Goal: Feedback & Contribution: Leave review/rating

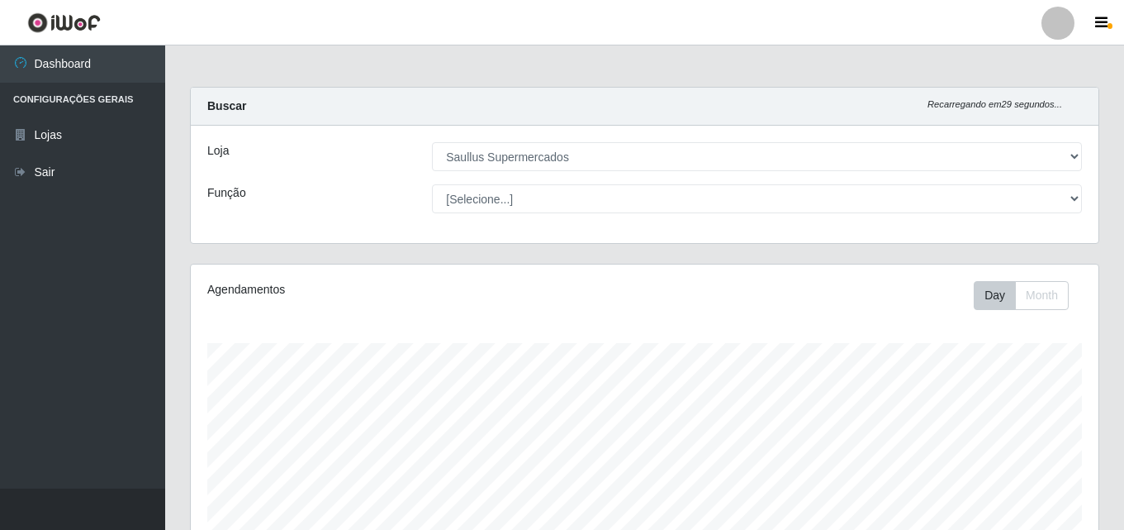
select select "423"
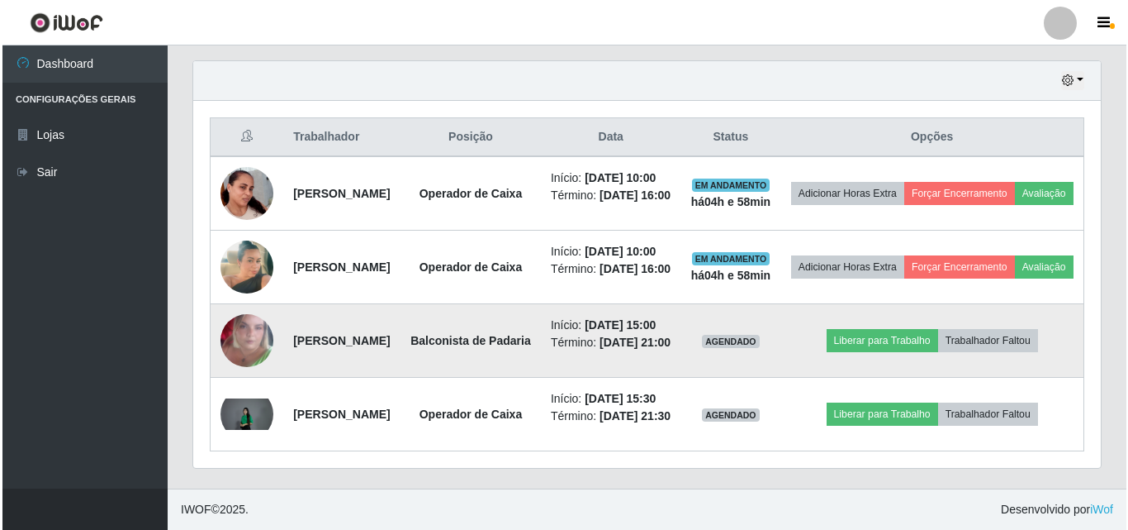
scroll to position [686, 0]
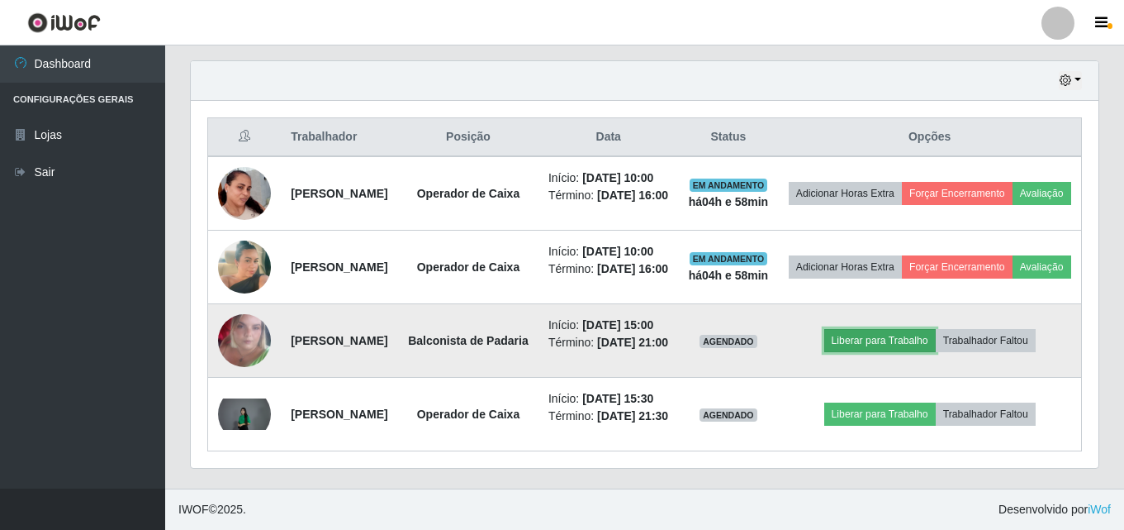
click at [918, 329] on button "Liberar para Trabalho" at bounding box center [880, 340] width 112 height 23
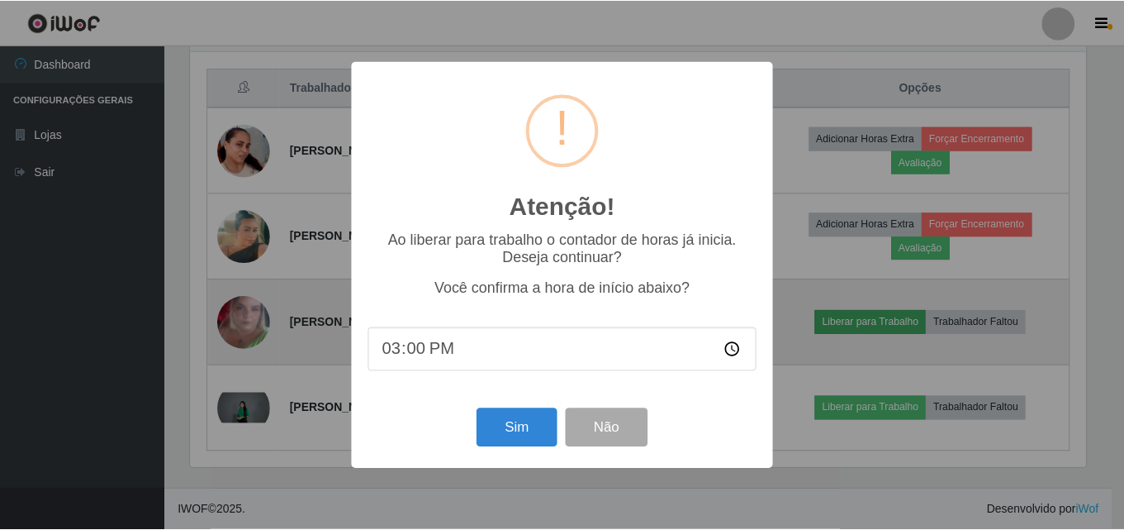
scroll to position [343, 900]
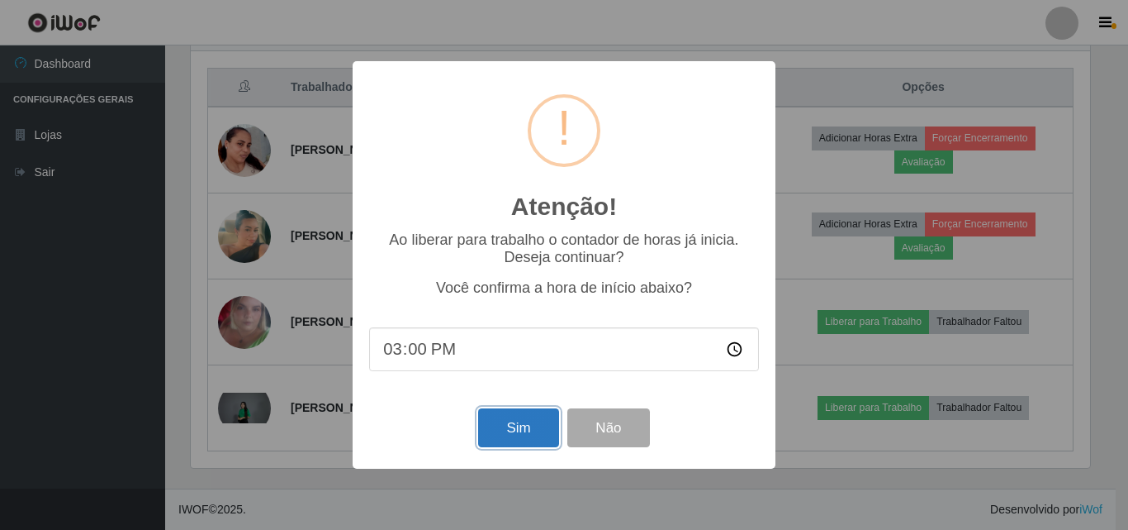
click at [514, 430] on button "Sim" at bounding box center [518, 427] width 80 height 39
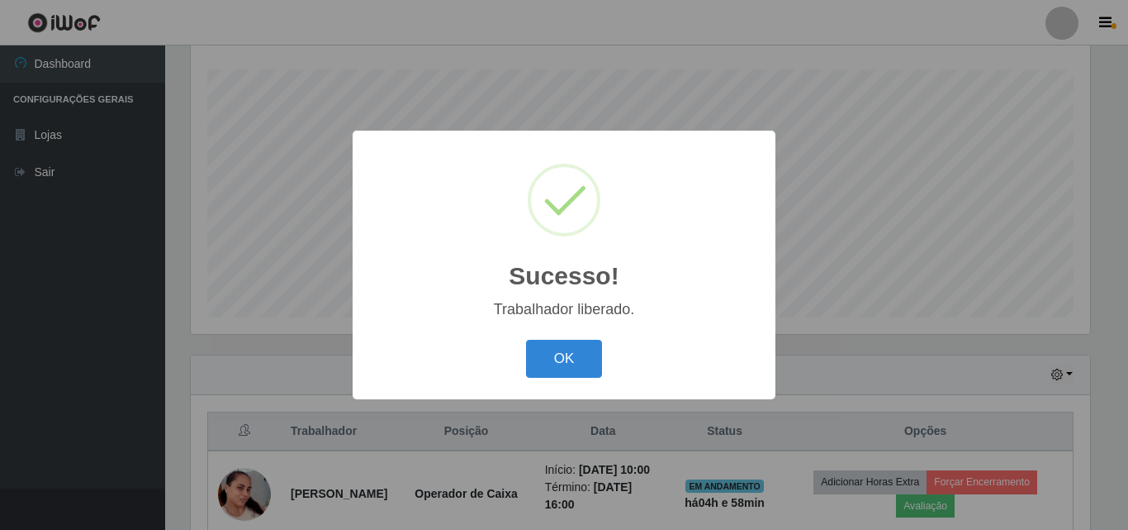
drag, startPoint x: 570, startPoint y: 363, endPoint x: 530, endPoint y: 447, distance: 92.7
click at [567, 363] on button "OK" at bounding box center [564, 359] width 77 height 39
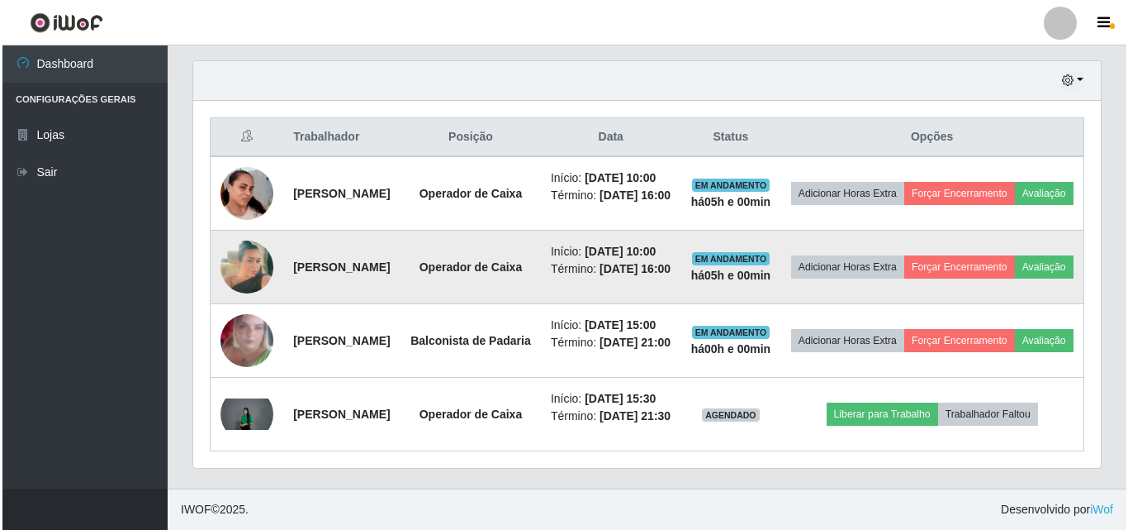
scroll to position [686, 0]
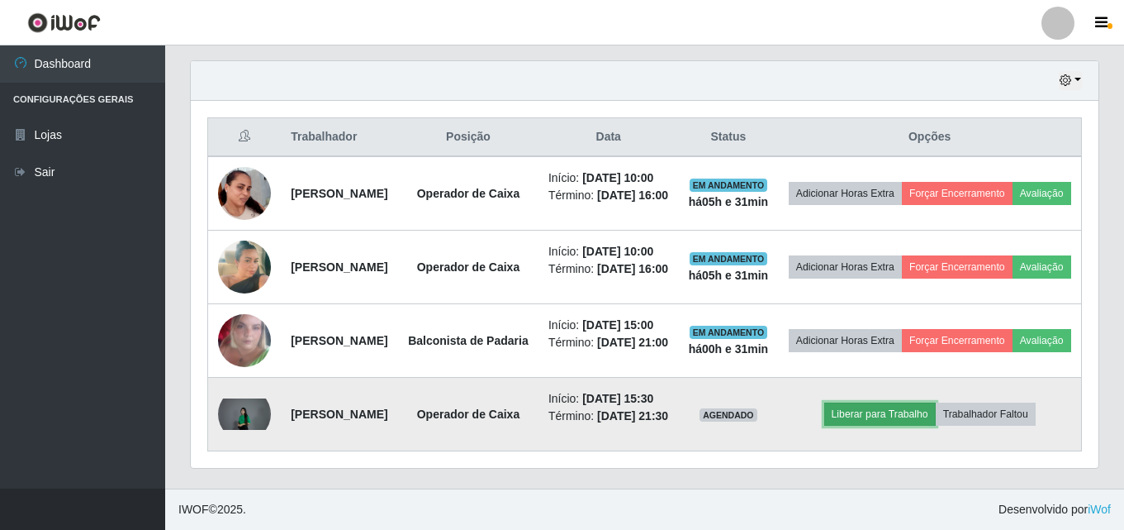
click at [936, 402] on button "Liberar para Trabalho" at bounding box center [880, 413] width 112 height 23
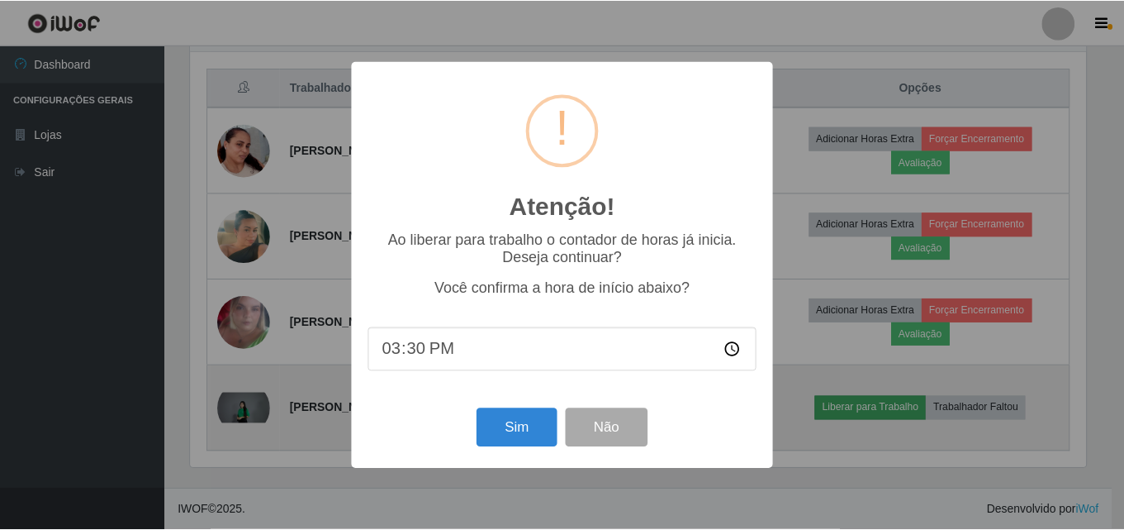
scroll to position [343, 900]
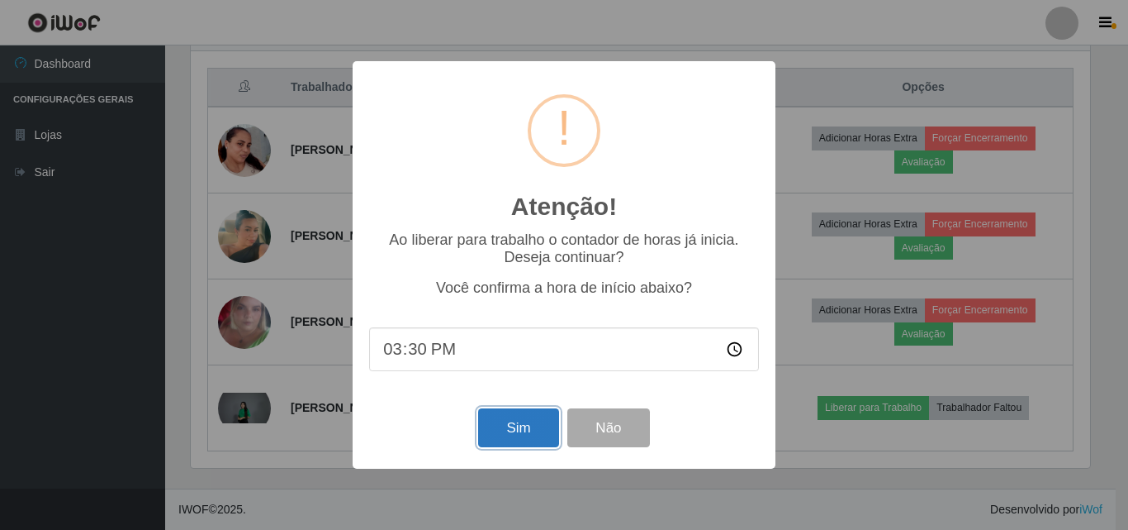
click at [523, 424] on button "Sim" at bounding box center [518, 427] width 80 height 39
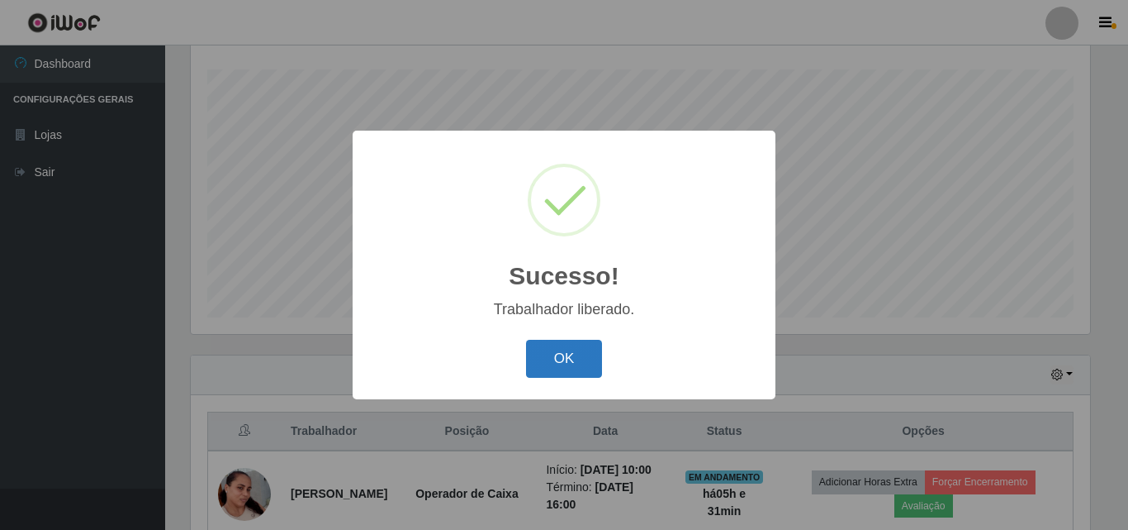
click at [552, 360] on button "OK" at bounding box center [564, 359] width 77 height 39
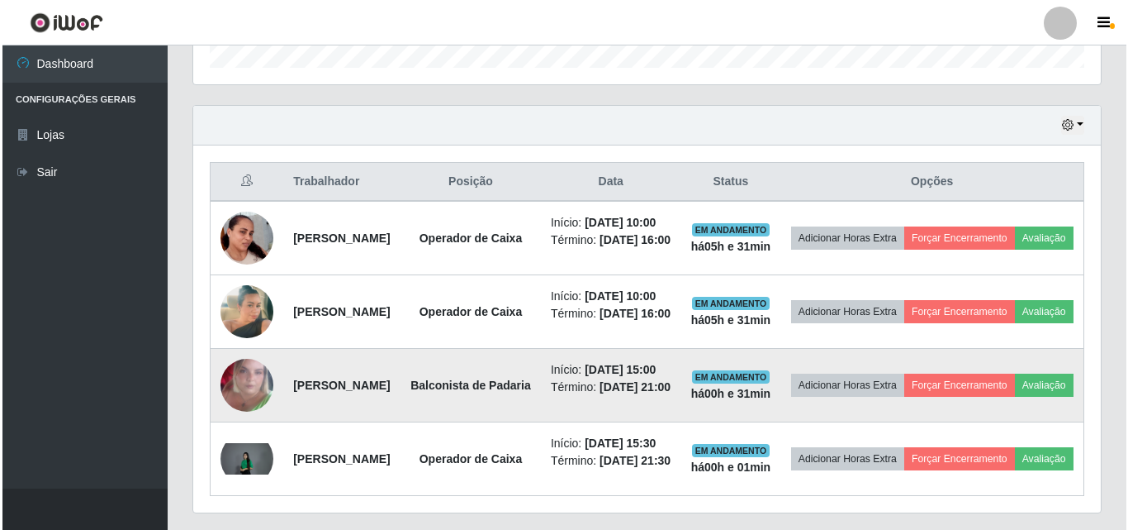
scroll to position [521, 0]
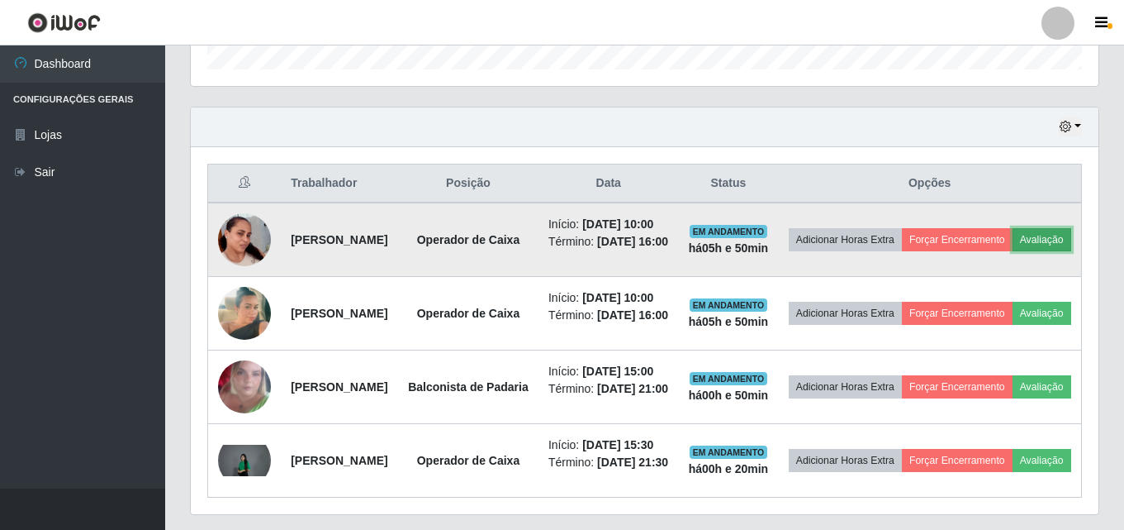
click at [1013, 251] on button "Avaliação" at bounding box center [1042, 239] width 59 height 23
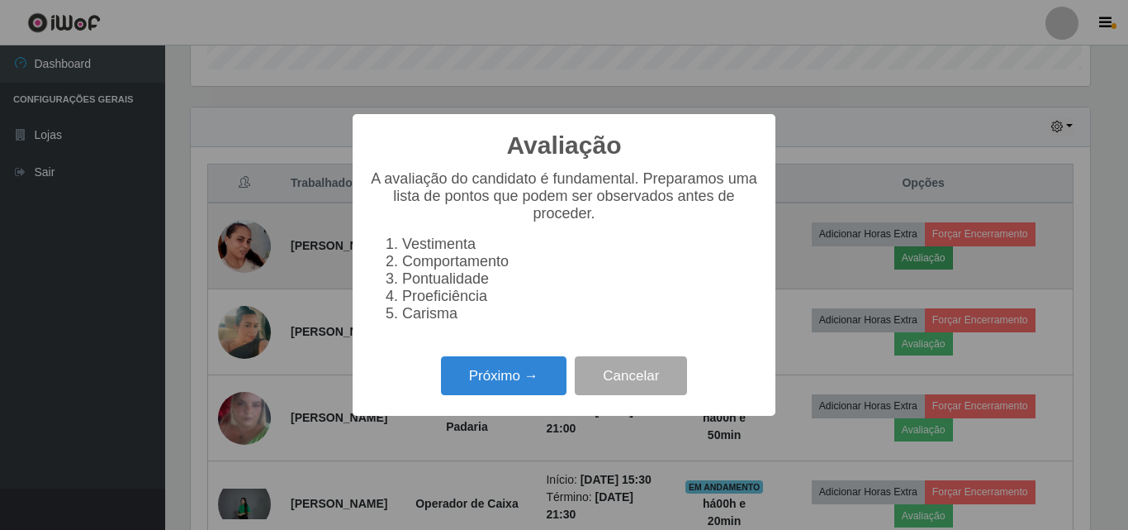
scroll to position [343, 900]
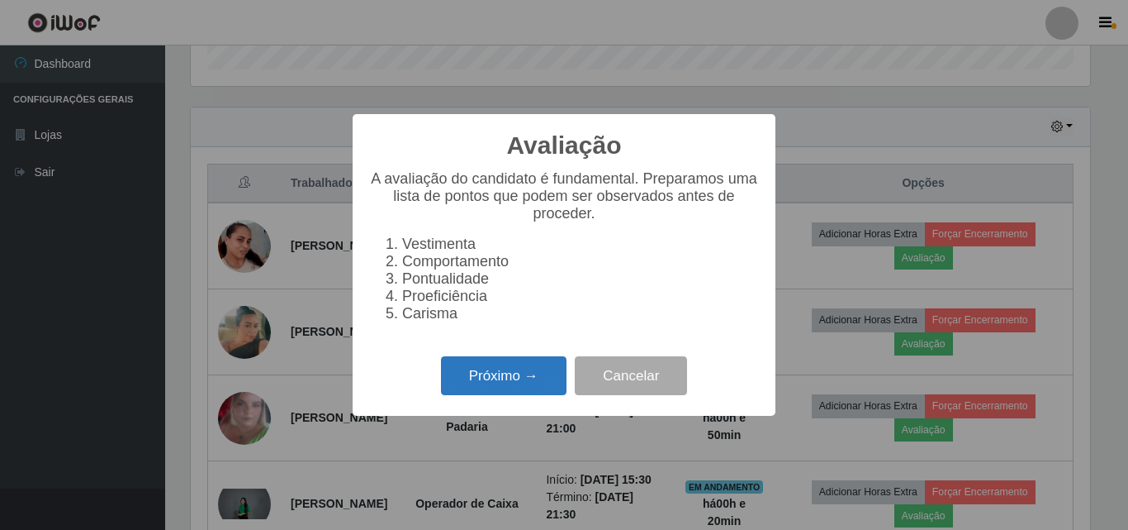
click at [533, 395] on button "Próximo →" at bounding box center [504, 375] width 126 height 39
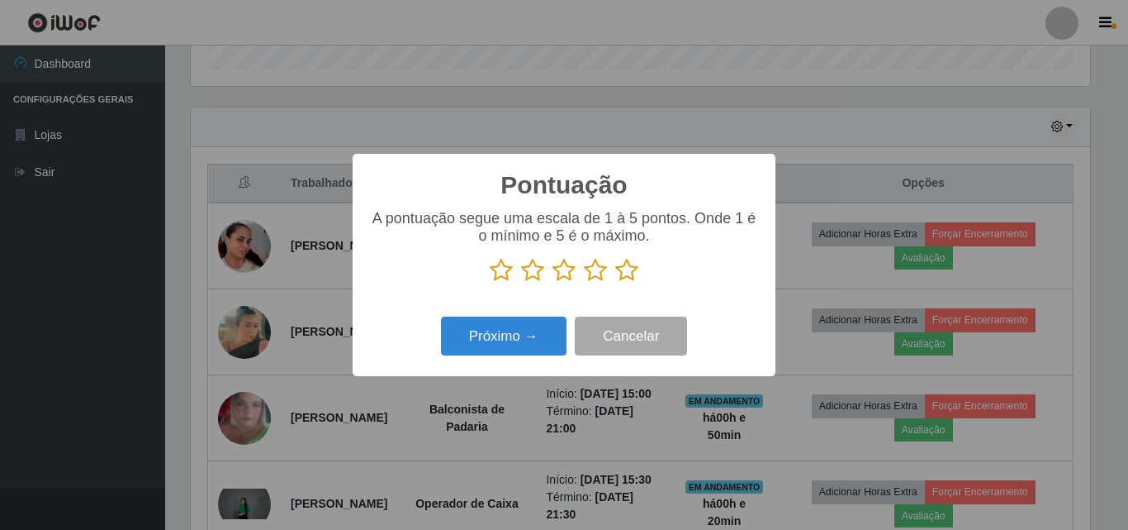
scroll to position [825746, 825190]
click at [627, 277] on icon at bounding box center [626, 270] width 23 height 25
click at [615, 283] on input "radio" at bounding box center [615, 283] width 0 height 0
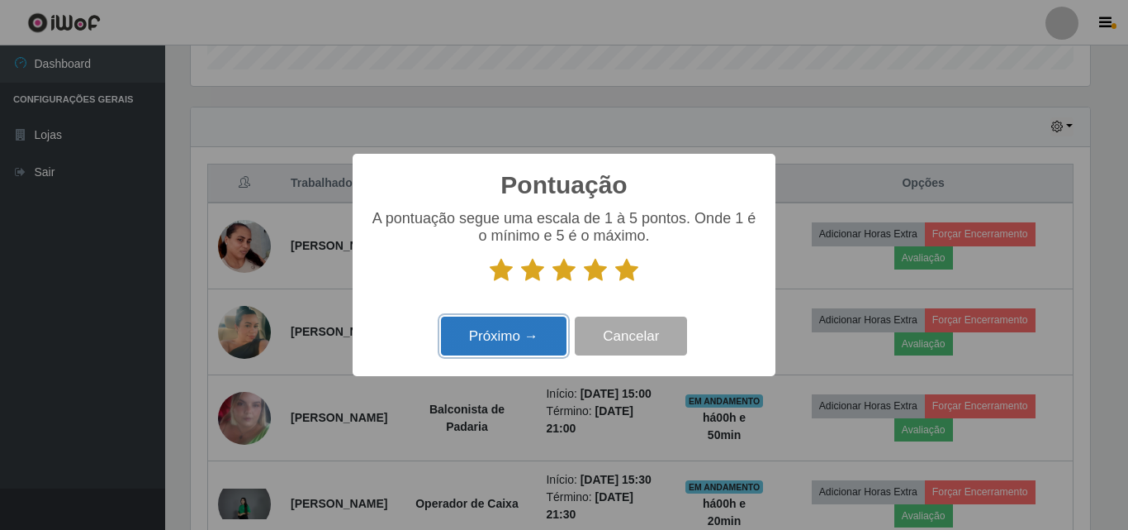
click at [530, 343] on button "Próximo →" at bounding box center [504, 335] width 126 height 39
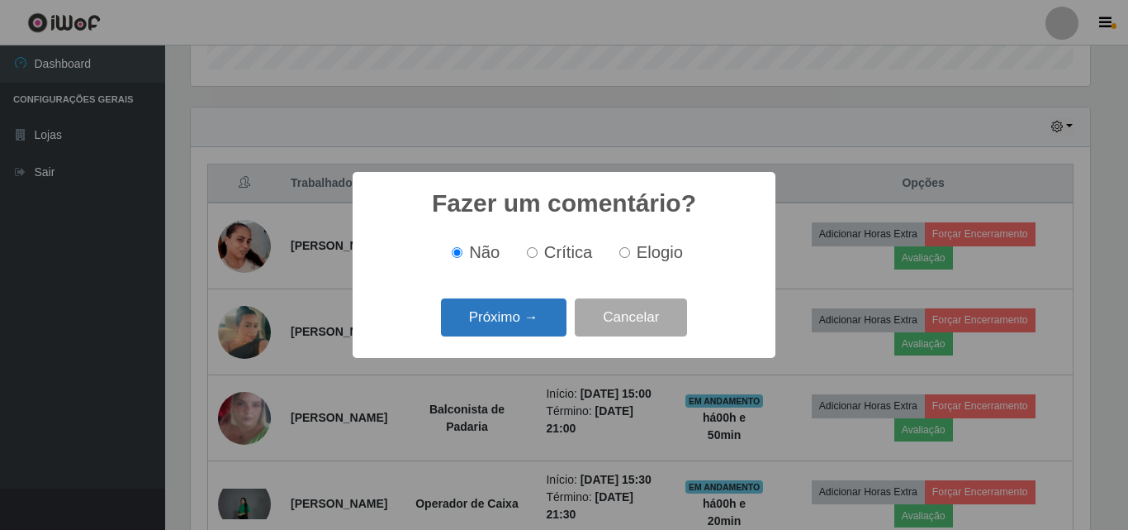
click at [534, 306] on button "Próximo →" at bounding box center [504, 317] width 126 height 39
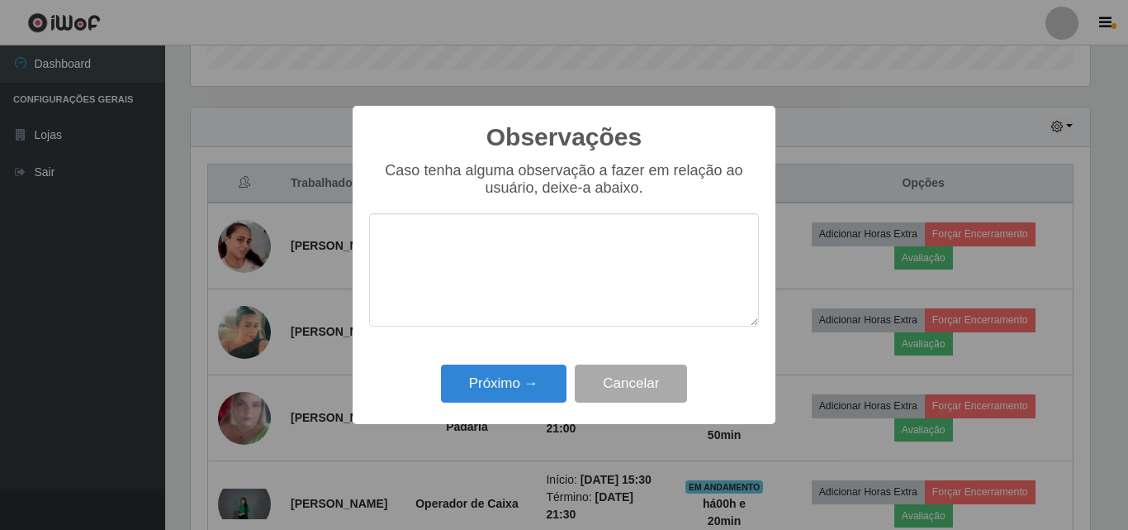
click at [505, 287] on textarea at bounding box center [564, 269] width 390 height 113
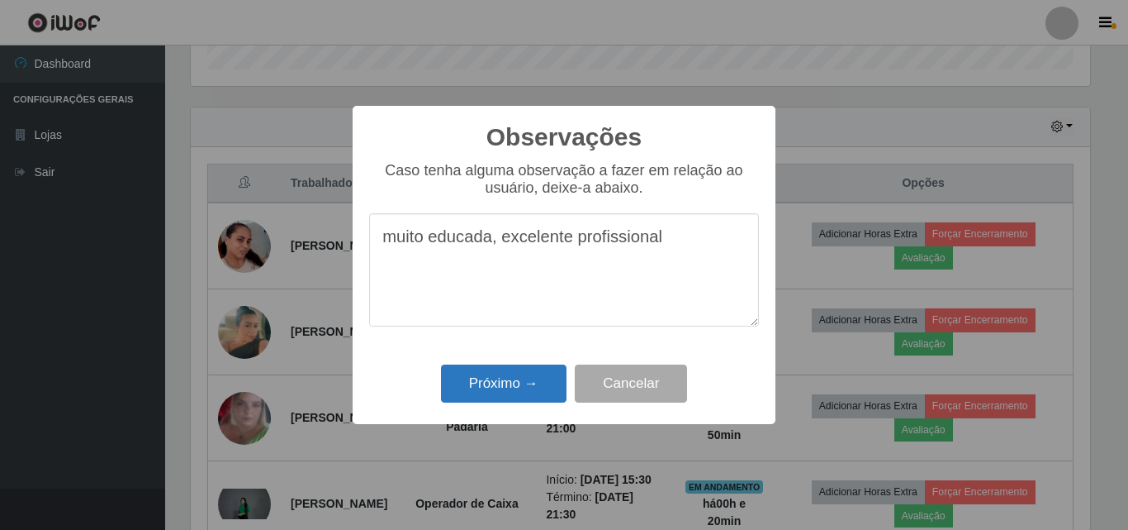
type textarea "muito educada, excelente profissional"
click at [504, 392] on button "Próximo →" at bounding box center [504, 383] width 126 height 39
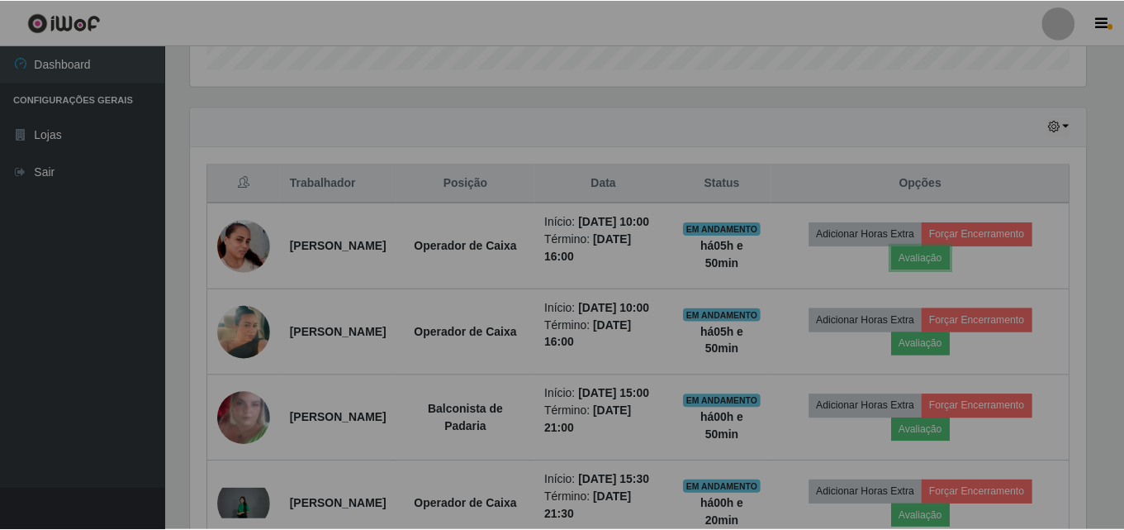
scroll to position [343, 908]
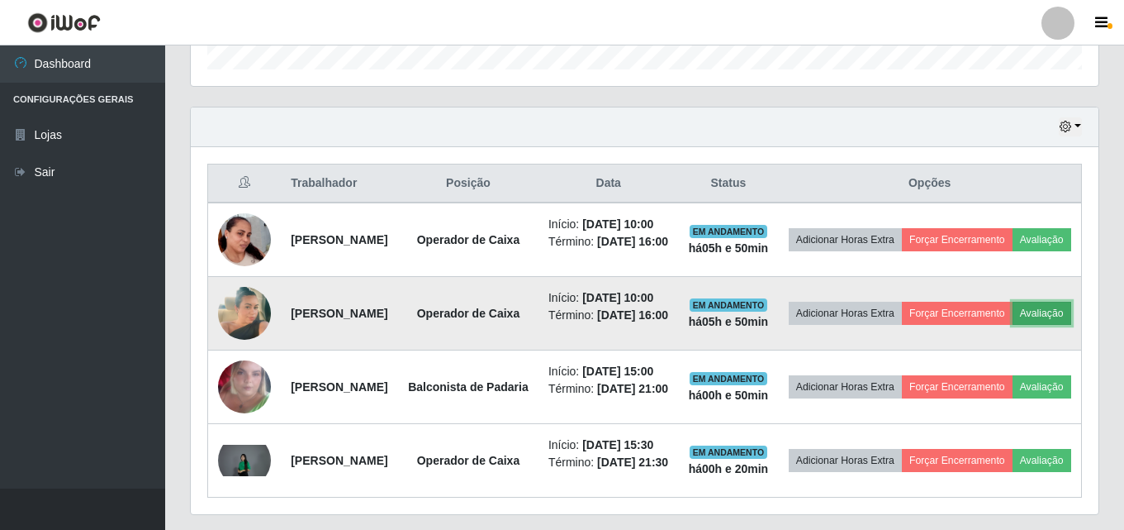
click at [1013, 325] on button "Avaliação" at bounding box center [1042, 313] width 59 height 23
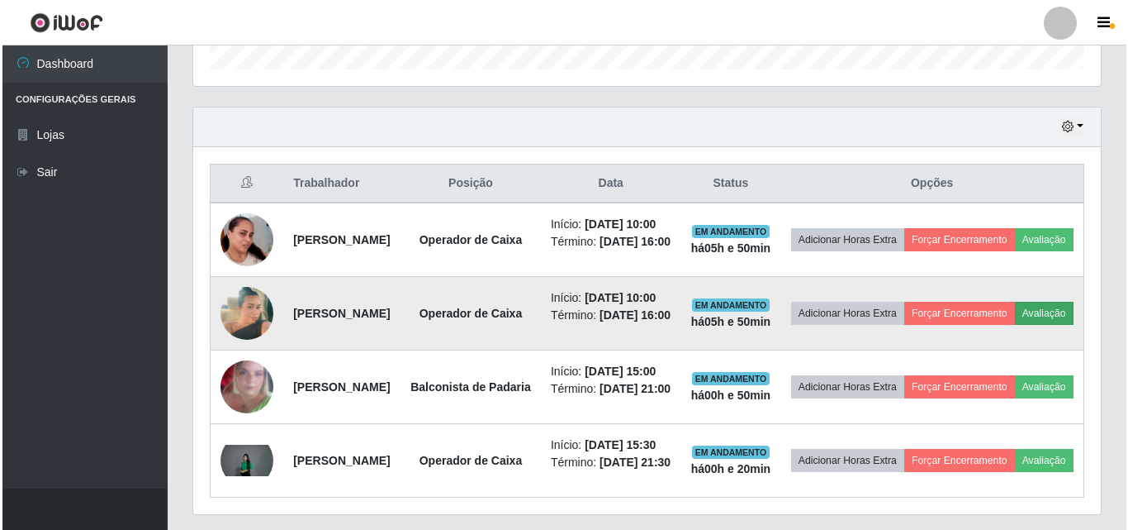
scroll to position [343, 900]
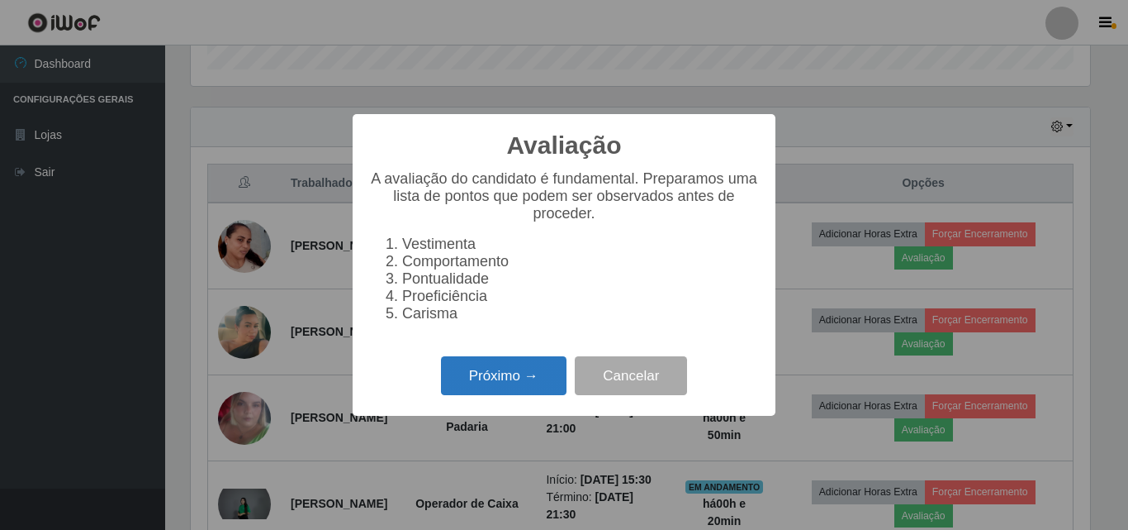
click at [533, 381] on button "Próximo →" at bounding box center [504, 375] width 126 height 39
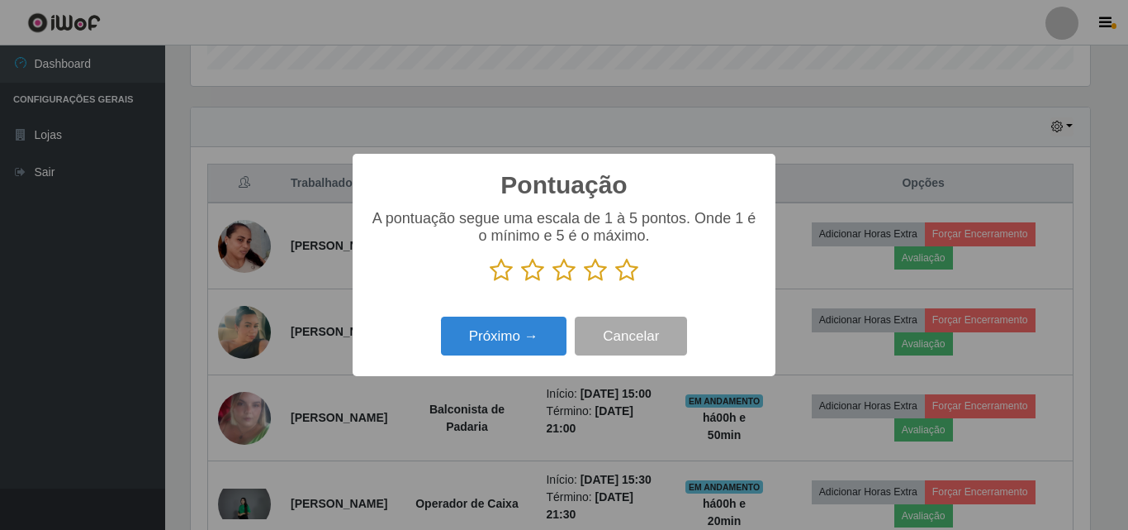
click at [620, 278] on icon at bounding box center [626, 270] width 23 height 25
click at [615, 283] on input "radio" at bounding box center [615, 283] width 0 height 0
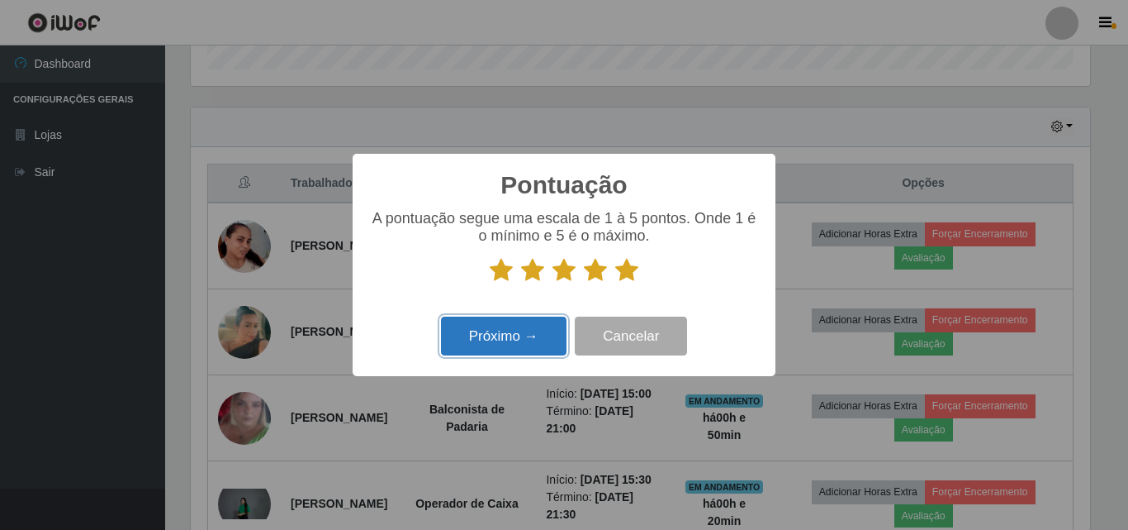
click at [558, 340] on button "Próximo →" at bounding box center [504, 335] width 126 height 39
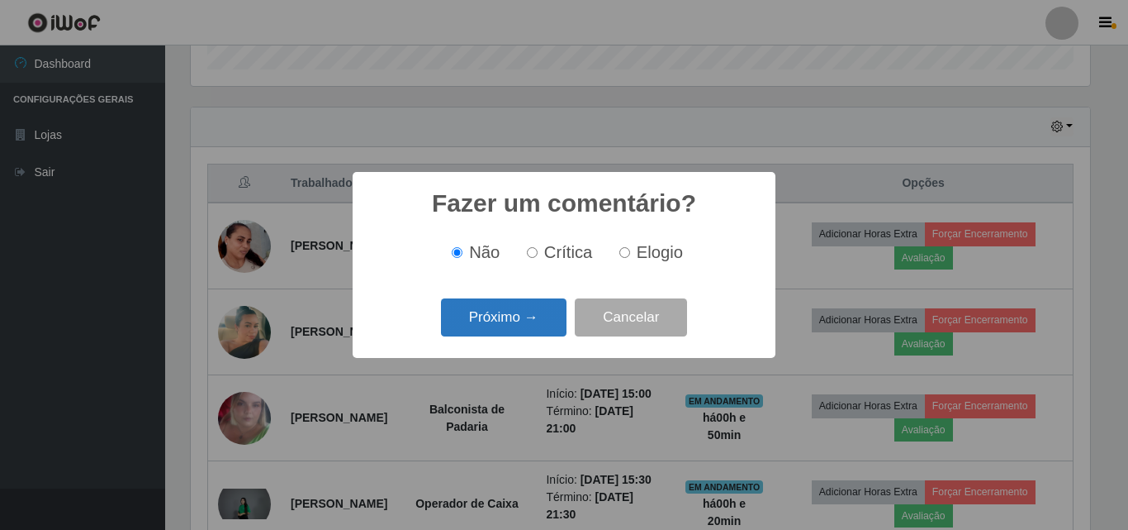
click at [559, 331] on button "Próximo →" at bounding box center [504, 317] width 126 height 39
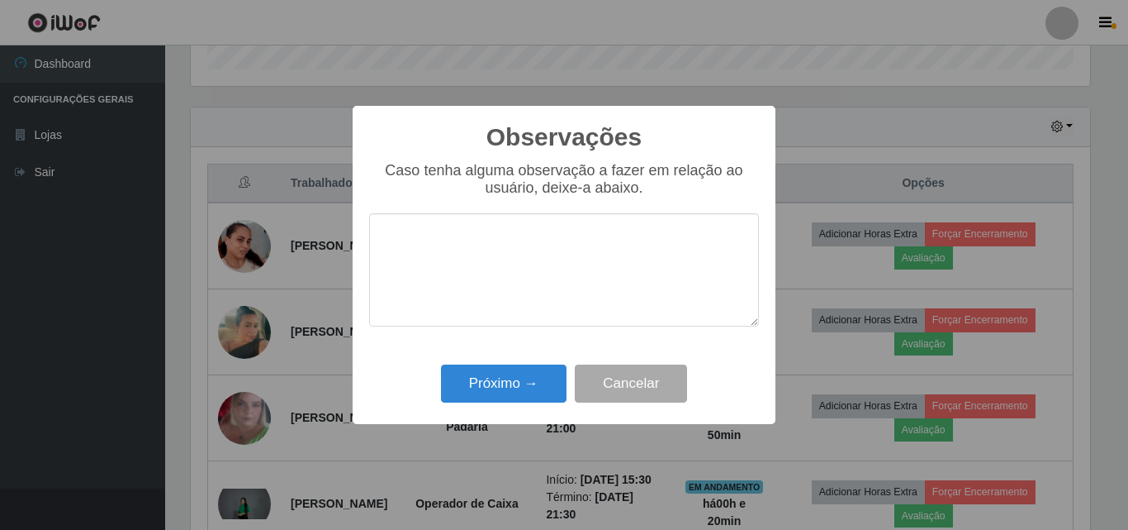
click at [585, 278] on textarea at bounding box center [564, 269] width 390 height 113
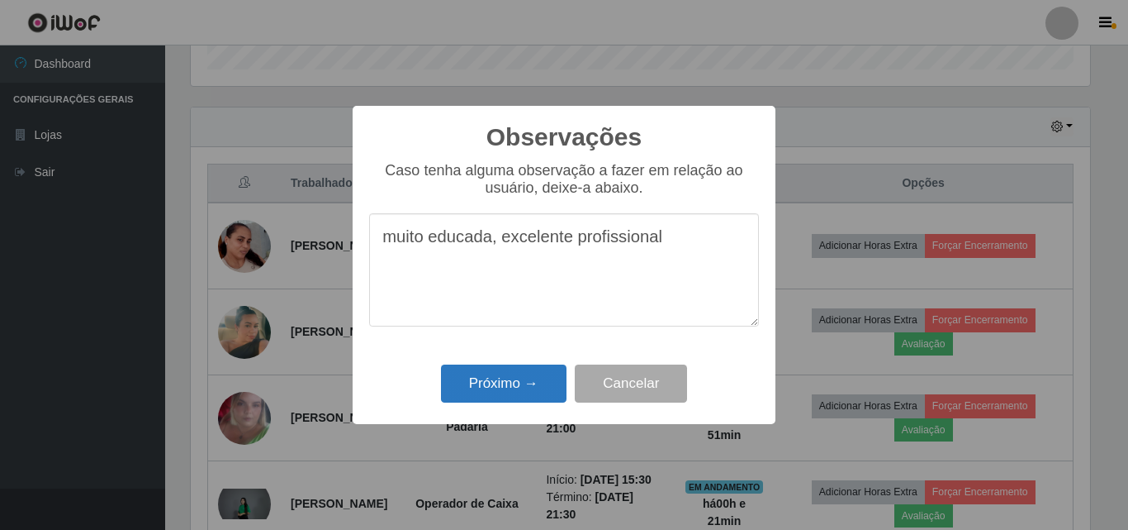
type textarea "muito educada, excelente profissional"
click at [549, 382] on button "Próximo →" at bounding box center [504, 383] width 126 height 39
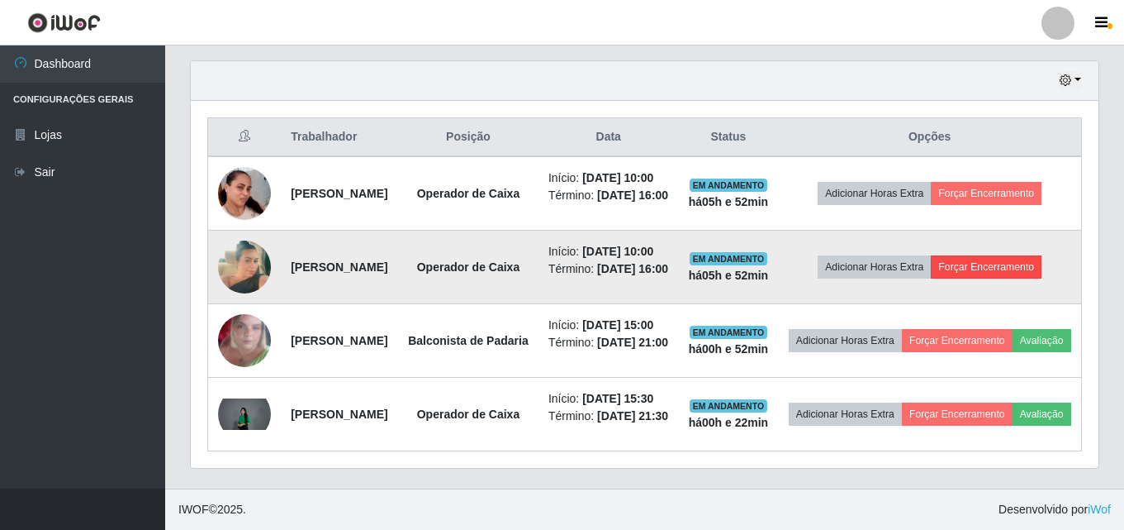
scroll to position [521, 0]
